Goal: Find specific page/section: Find specific page/section

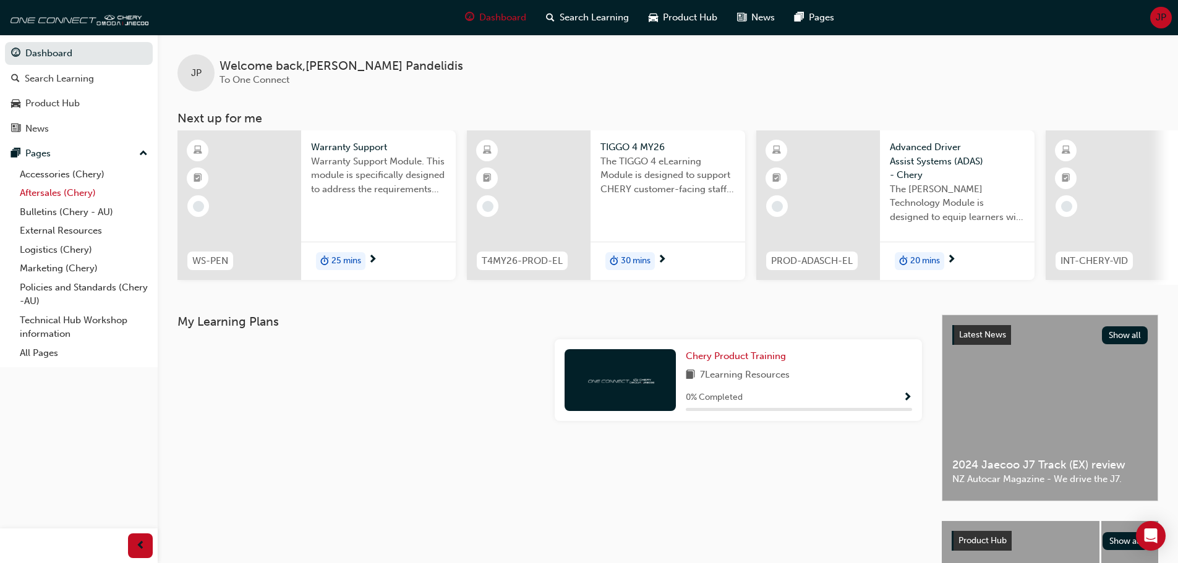
click at [61, 187] on link "Aftersales (Chery)" at bounding box center [84, 193] width 138 height 19
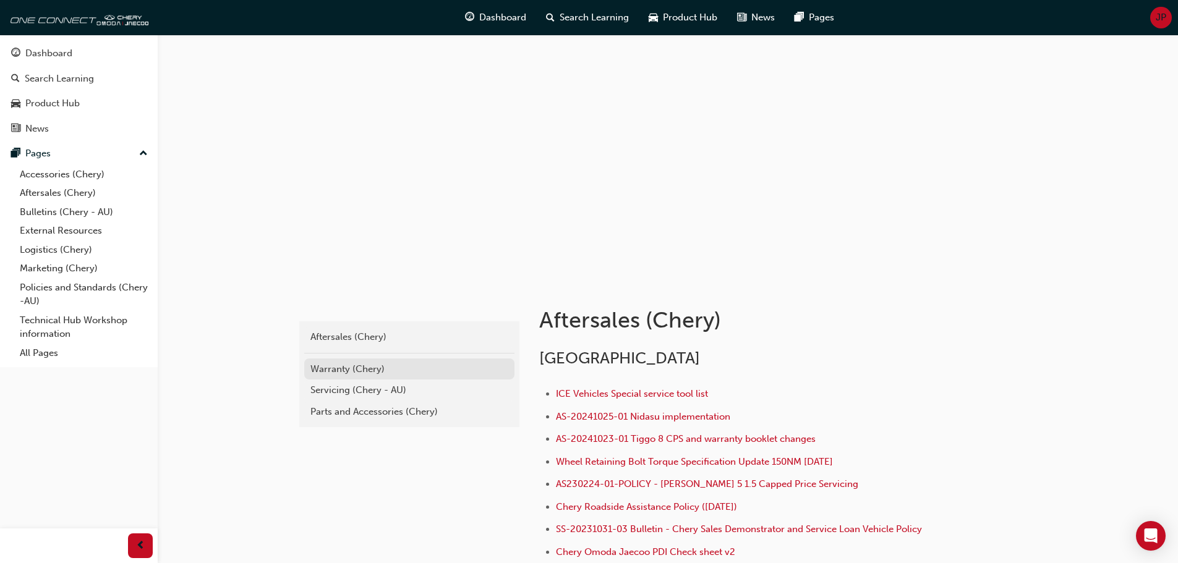
click at [368, 369] on div "Warranty (Chery)" at bounding box center [409, 369] width 198 height 14
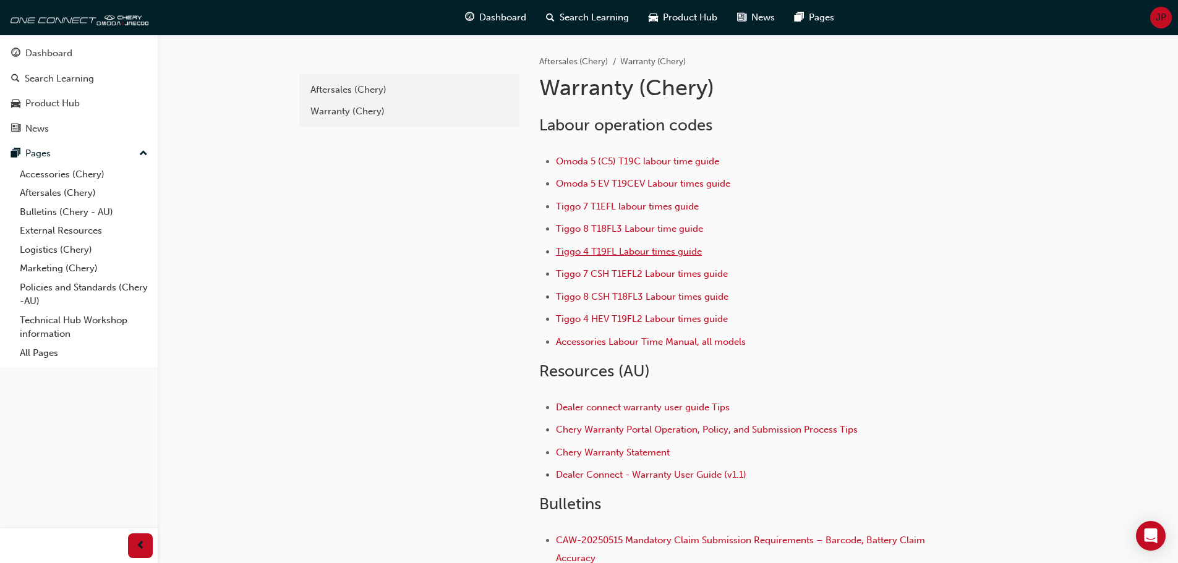
click at [622, 249] on span "Tiggo 4 T19FL Labour times guide" at bounding box center [629, 251] width 146 height 11
